Goal: Task Accomplishment & Management: Use online tool/utility

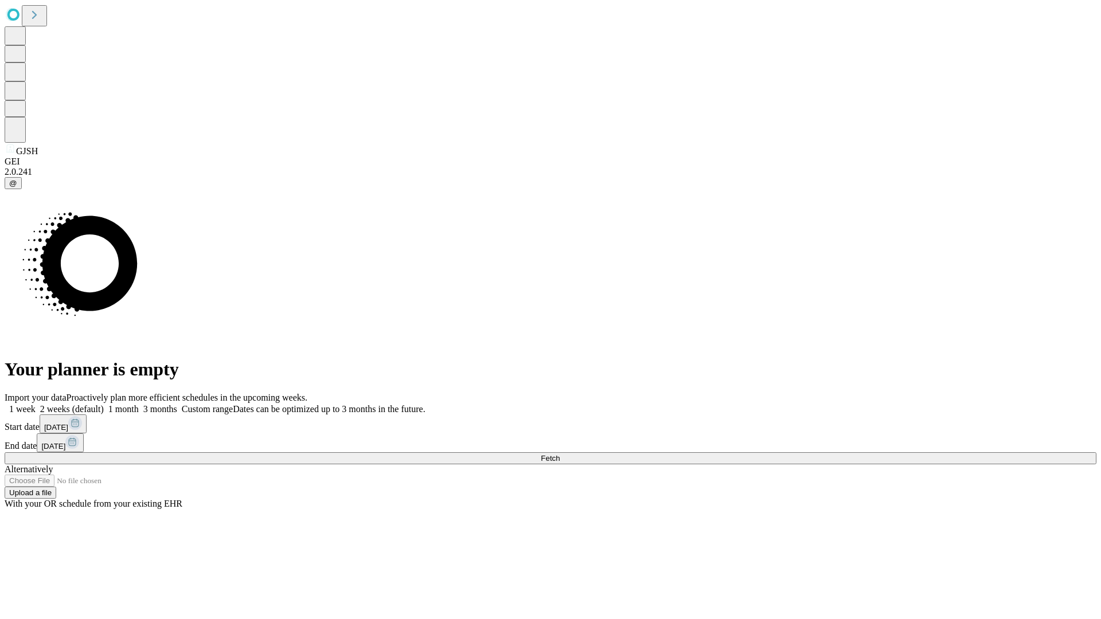
click at [560, 454] on span "Fetch" at bounding box center [550, 458] width 19 height 9
